Goal: Find specific page/section: Find specific page/section

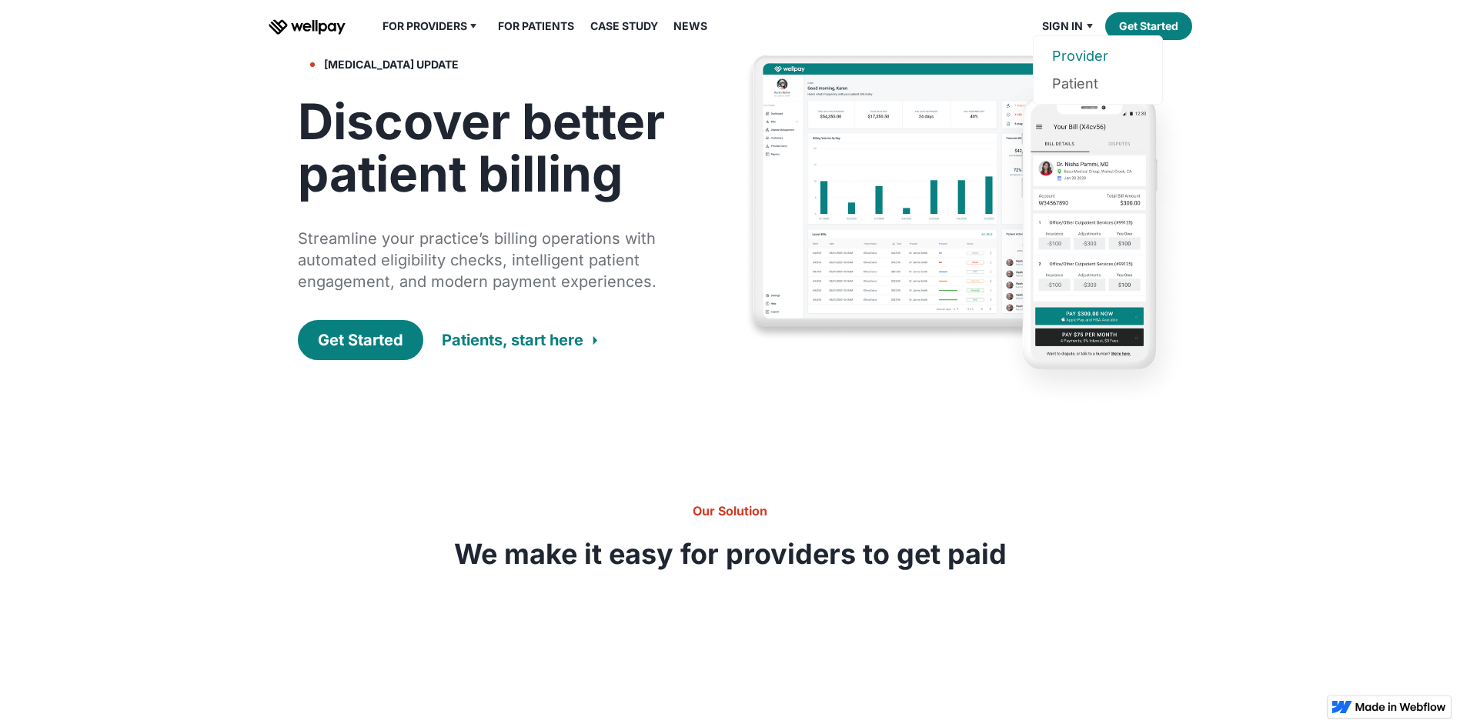
click at [1067, 53] on link "Provider" at bounding box center [1098, 56] width 92 height 28
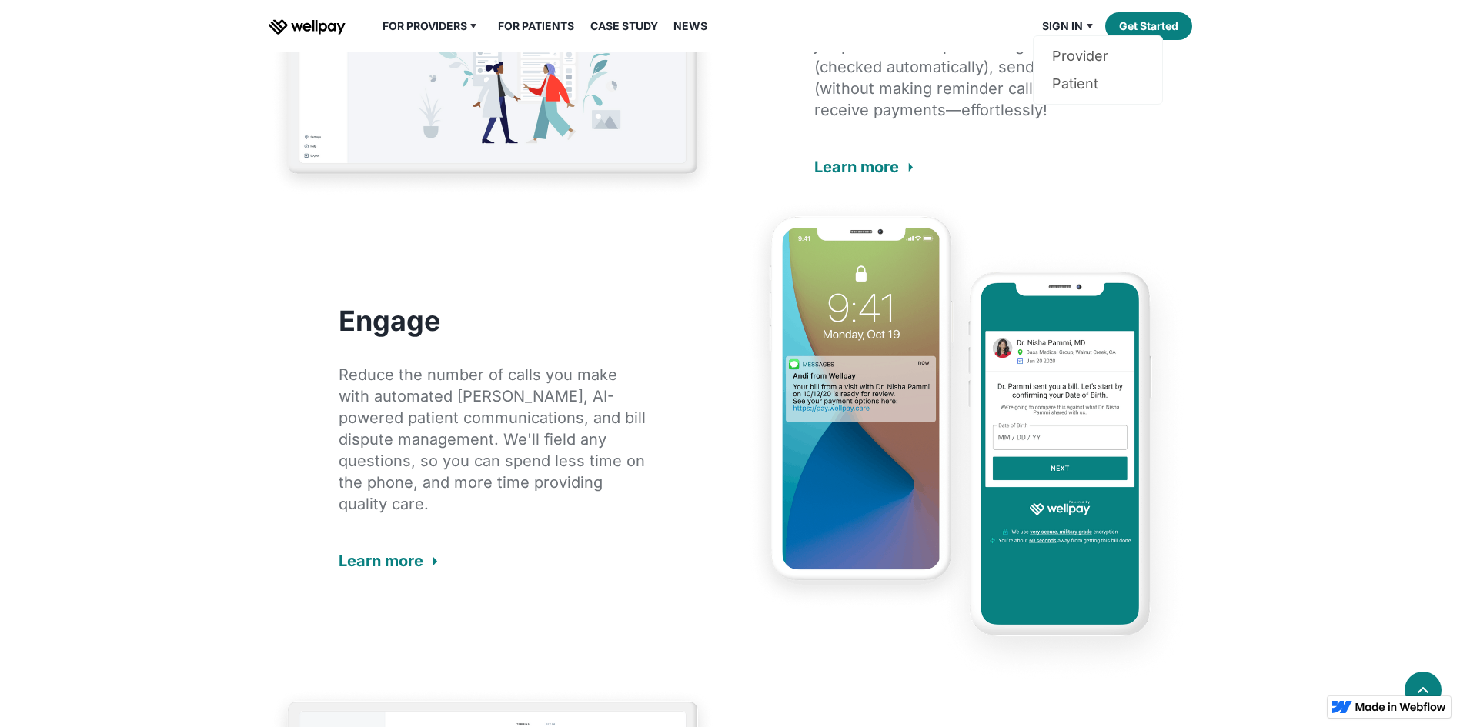
scroll to position [1231, 0]
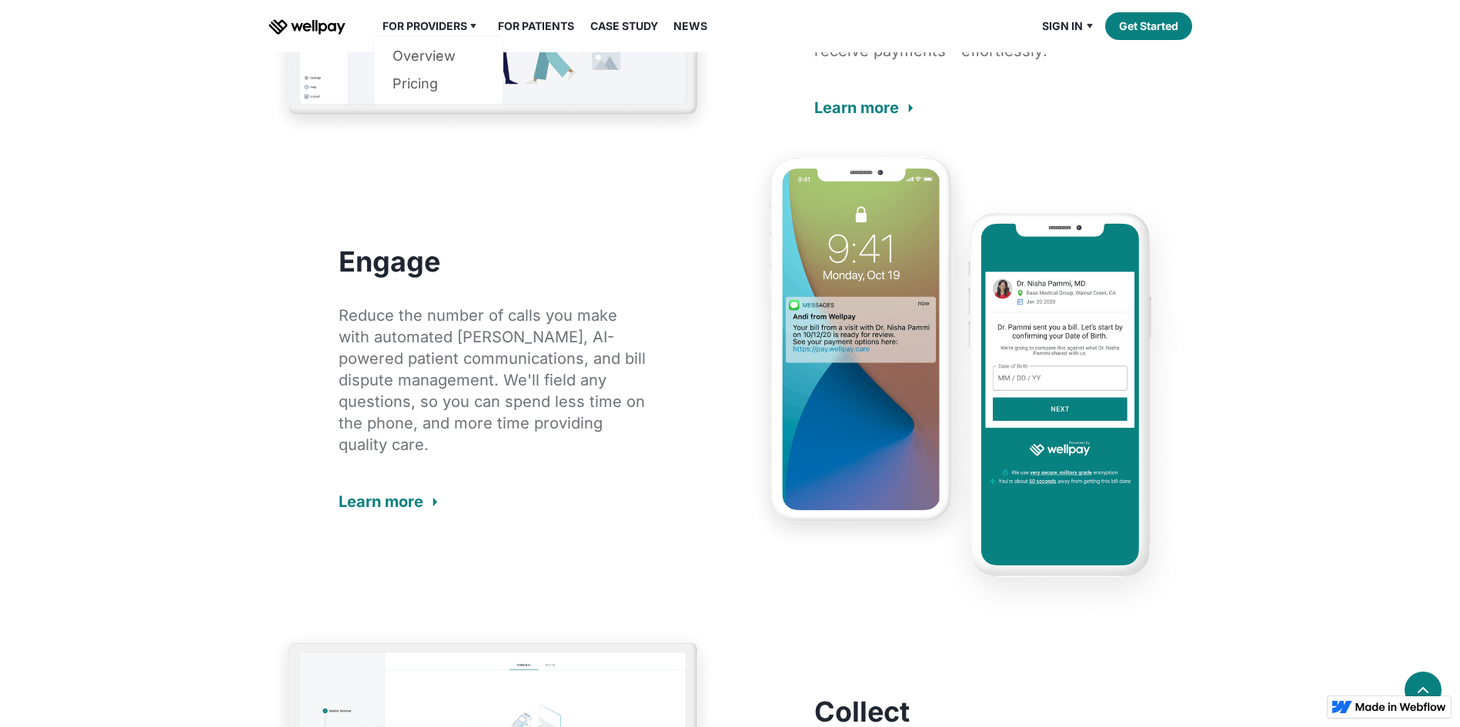
click at [468, 20] on img at bounding box center [473, 26] width 18 height 18
click at [429, 15] on div "For Providers Overview Pricing For Patients Our Guarantee Case Study News Sign …" at bounding box center [730, 26] width 923 height 52
click at [421, 35] on div "For Providers" at bounding box center [424, 26] width 85 height 18
click at [439, 55] on link "Overview" at bounding box center [438, 56] width 92 height 28
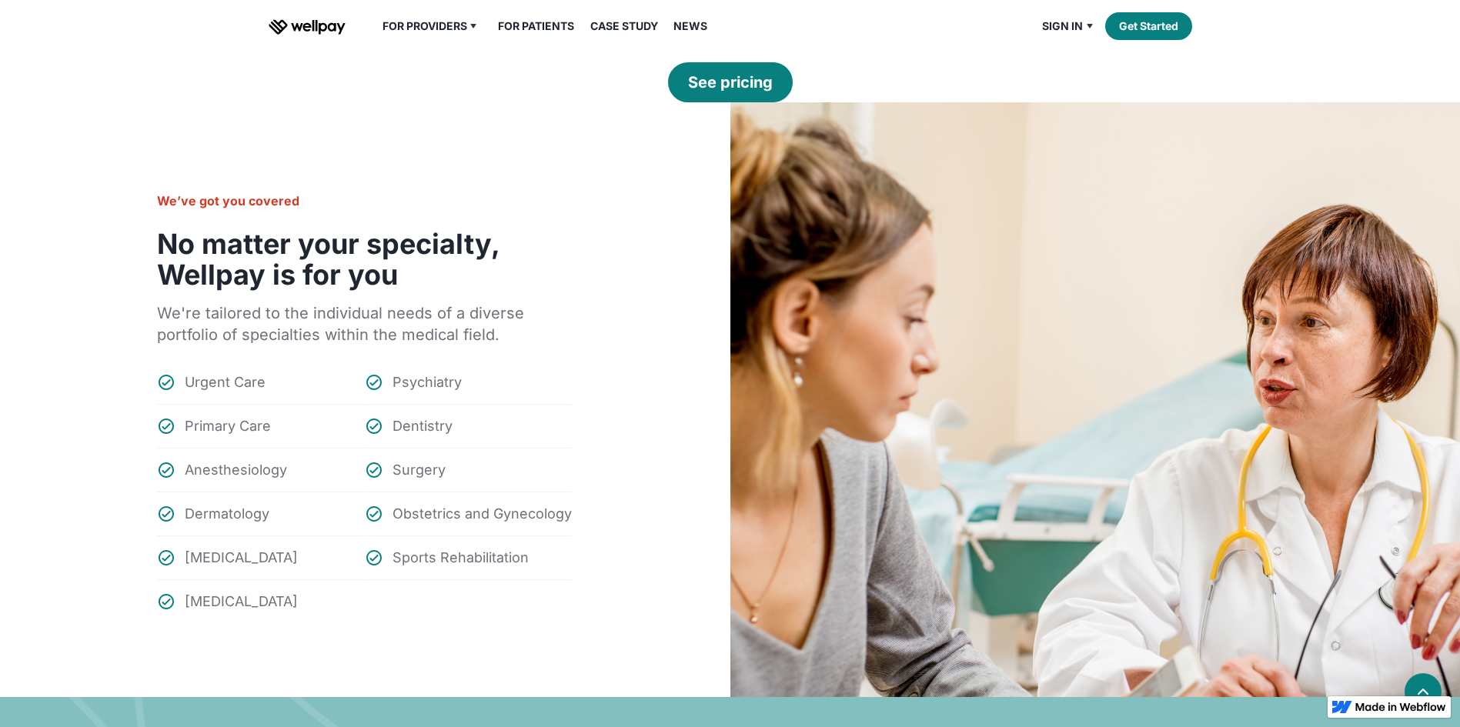
scroll to position [1616, 0]
